Goal: Browse casually

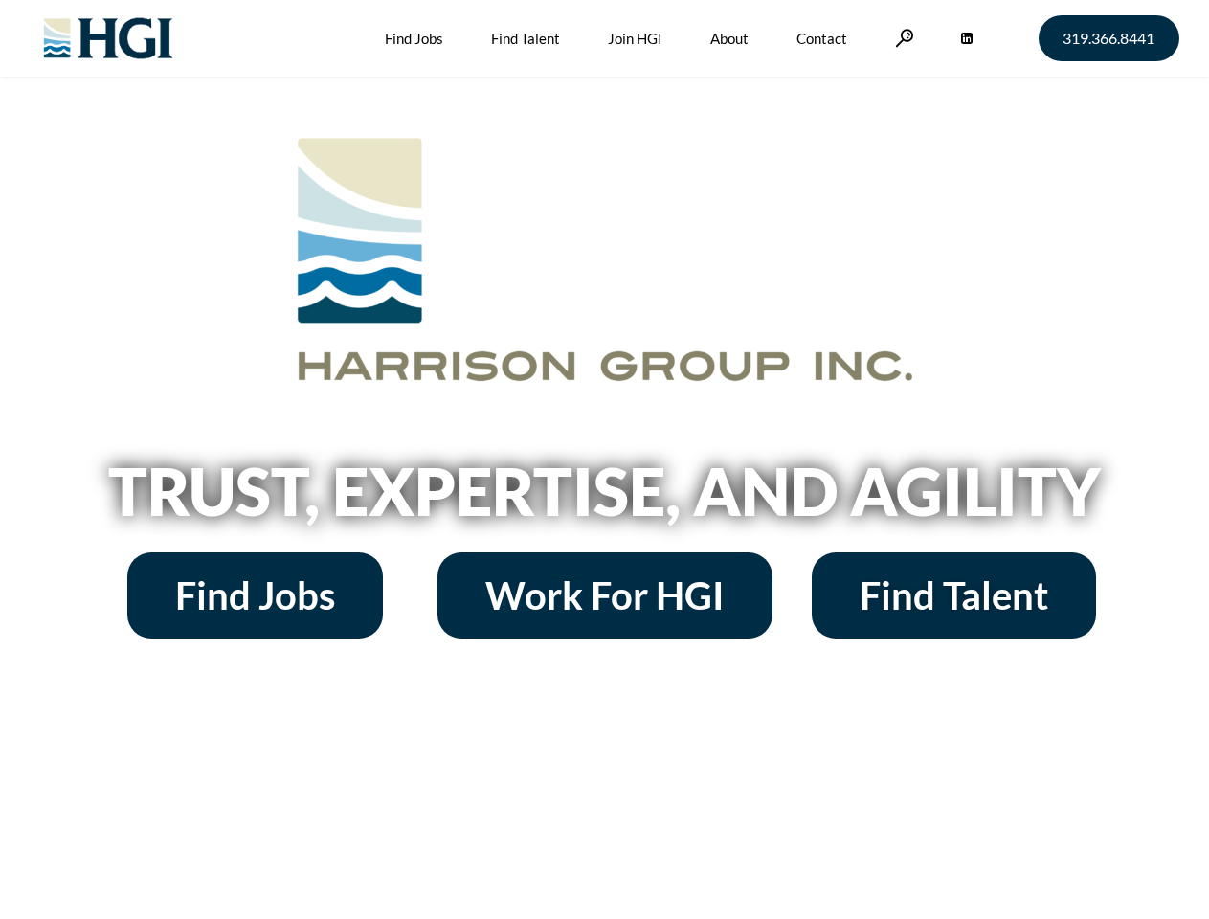
click at [604, 459] on h2 "Trust, Expertise, and Agility" at bounding box center [604, 490] width 1091 height 65
click at [901, 37] on link at bounding box center [904, 38] width 19 height 18
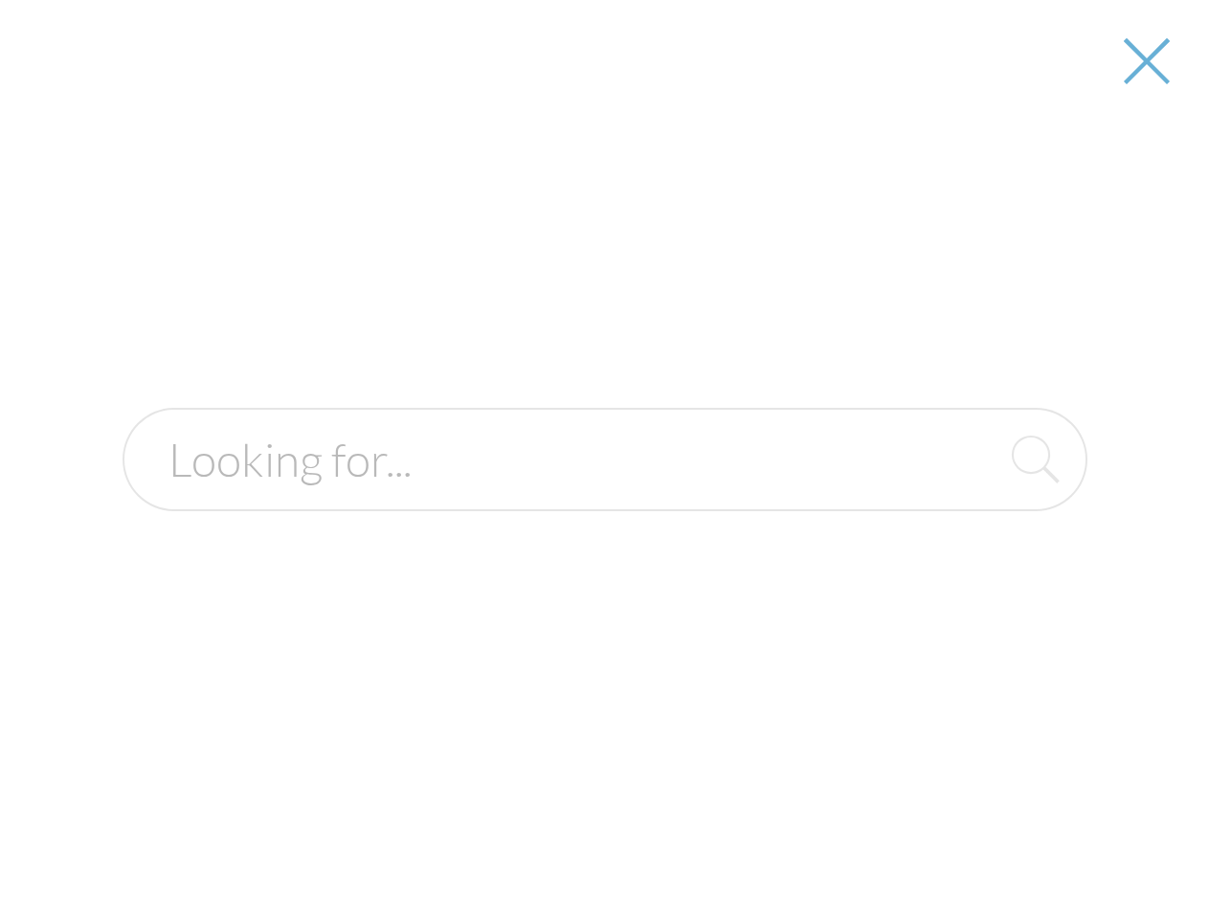
click at [604, 498] on h2 "Trust, Expertise, and Agility" at bounding box center [604, 490] width 1091 height 65
